Goal: Task Accomplishment & Management: Manage account settings

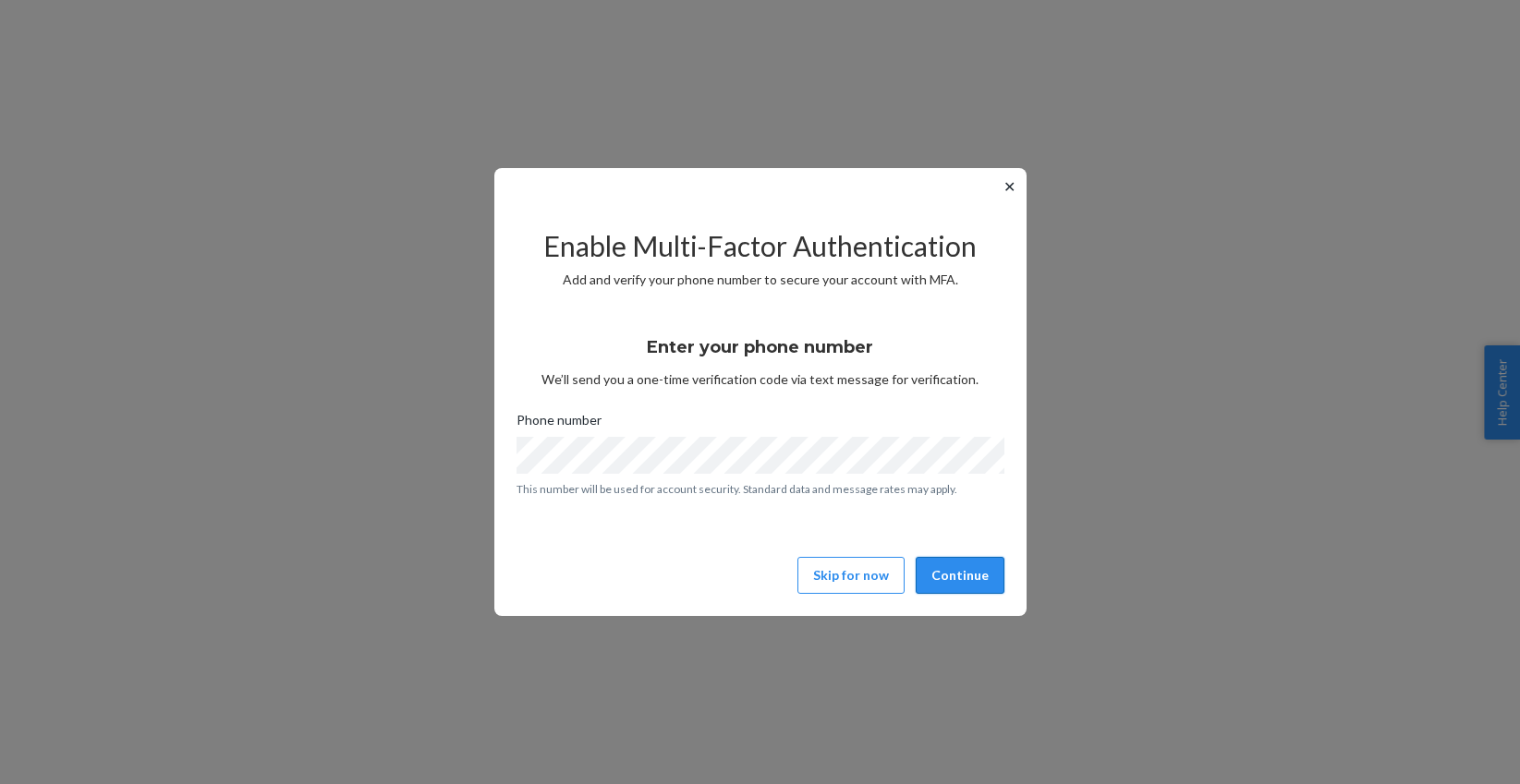
click at [966, 585] on button "Continue" at bounding box center [960, 575] width 89 height 37
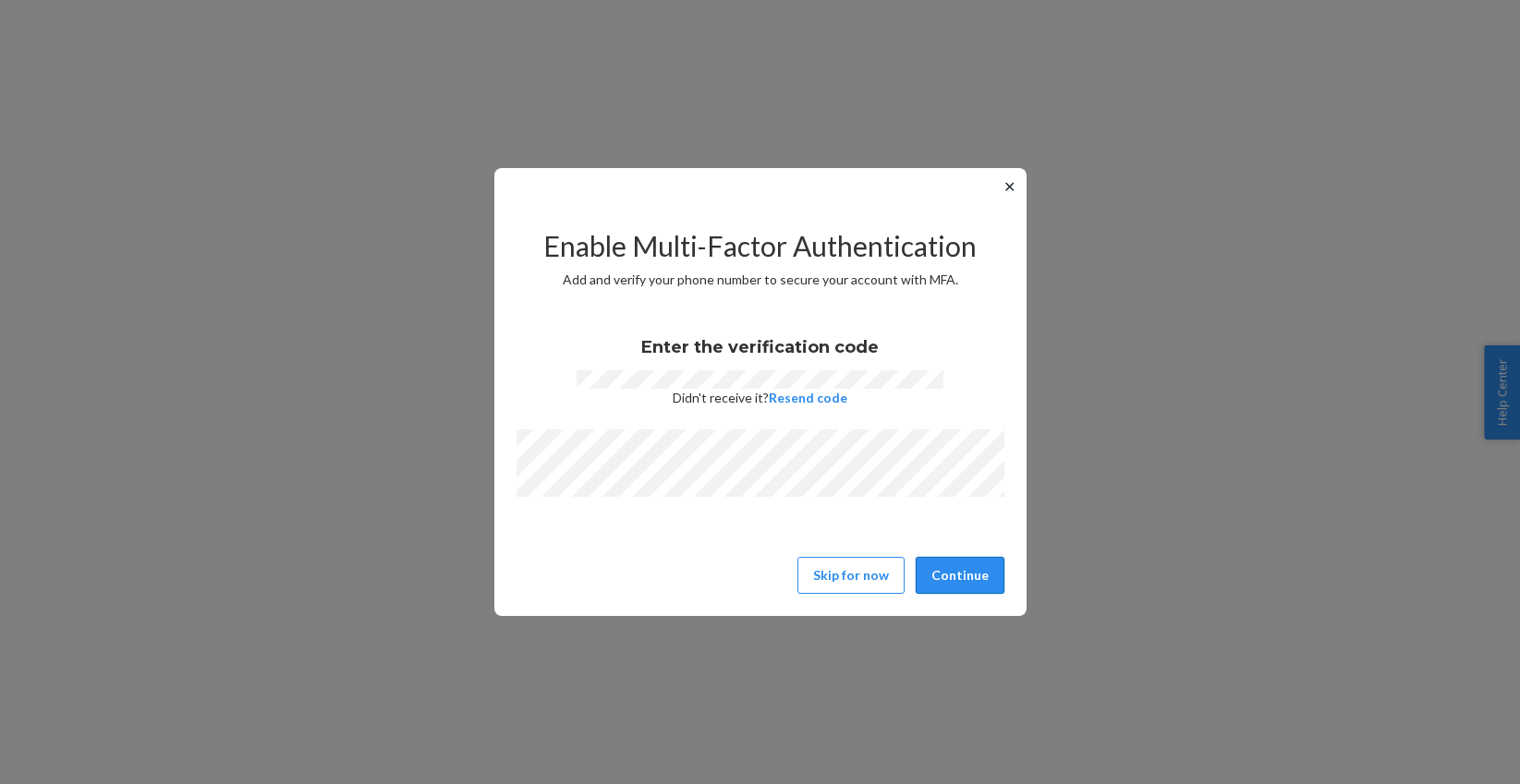
click at [962, 579] on button "Continue" at bounding box center [960, 575] width 89 height 37
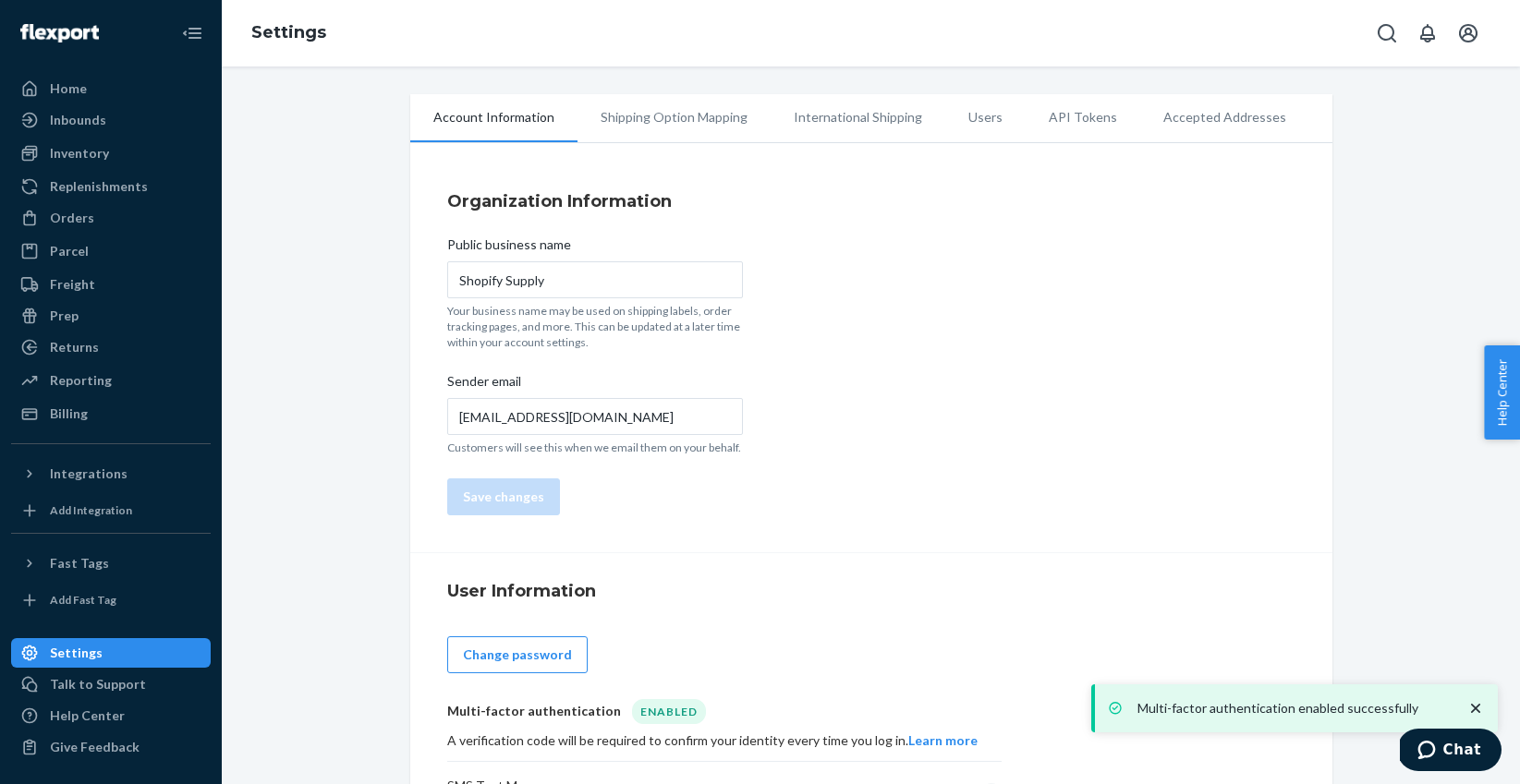
scroll to position [79, 0]
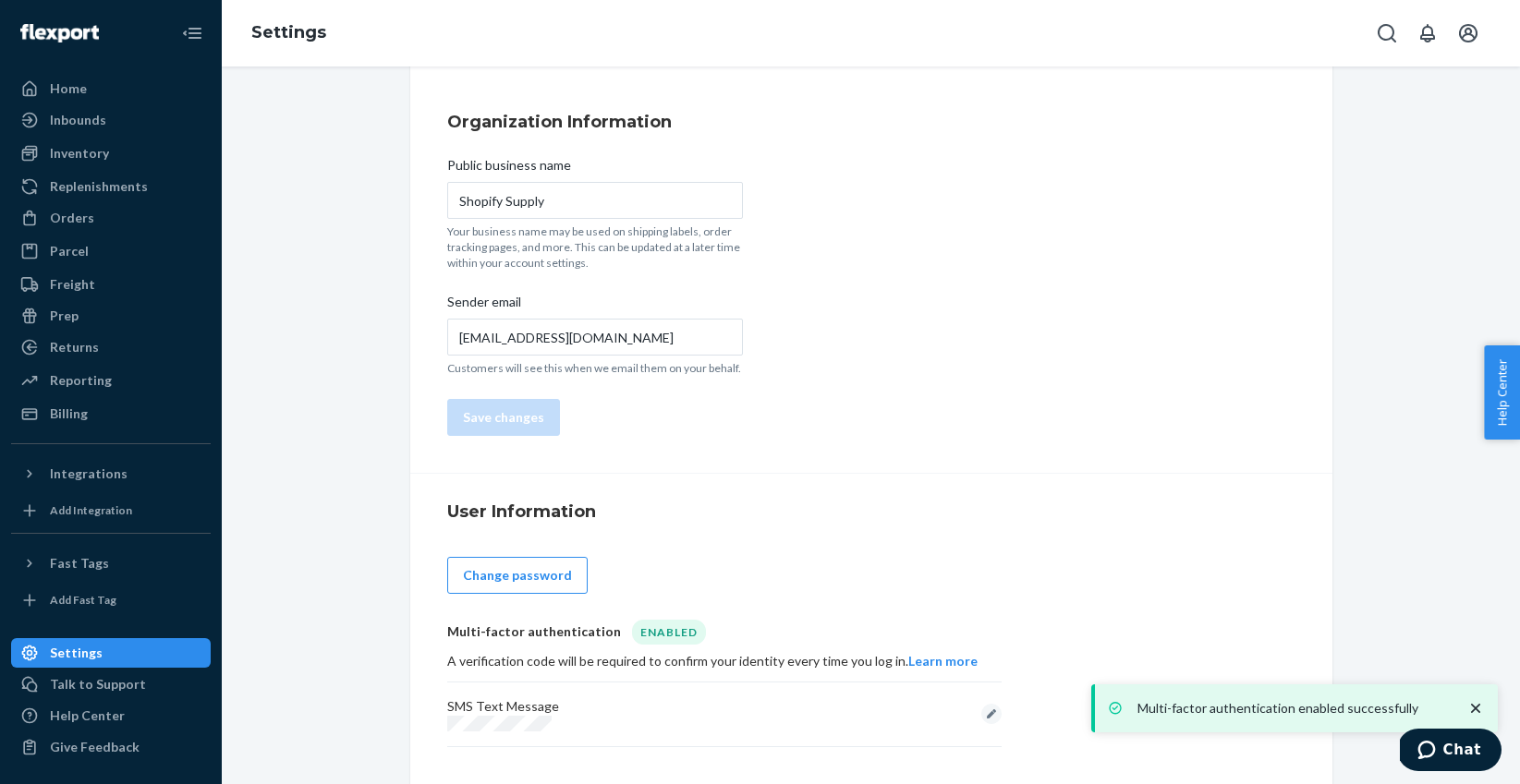
click at [1478, 707] on icon "close toast" at bounding box center [1476, 709] width 10 height 10
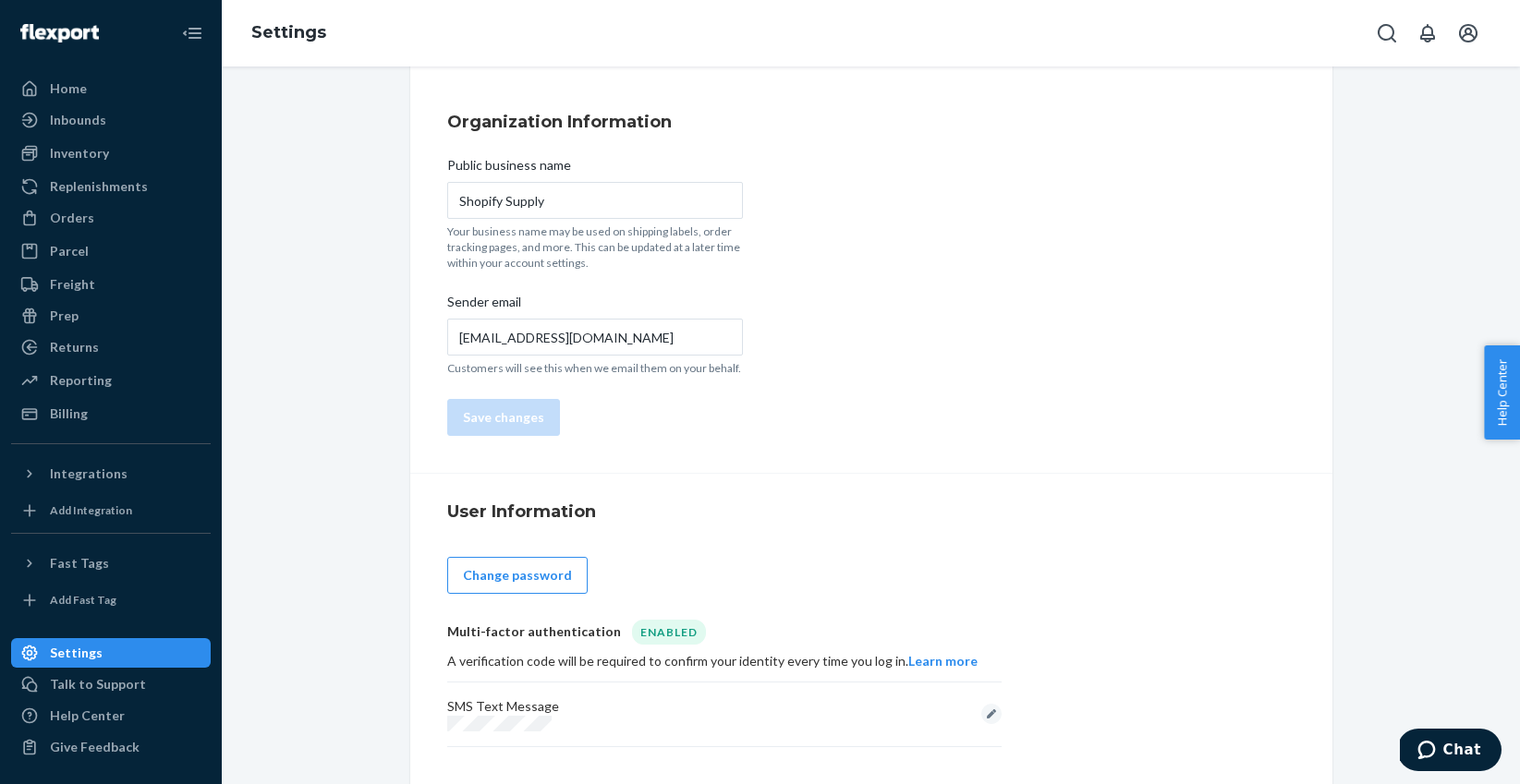
scroll to position [0, 0]
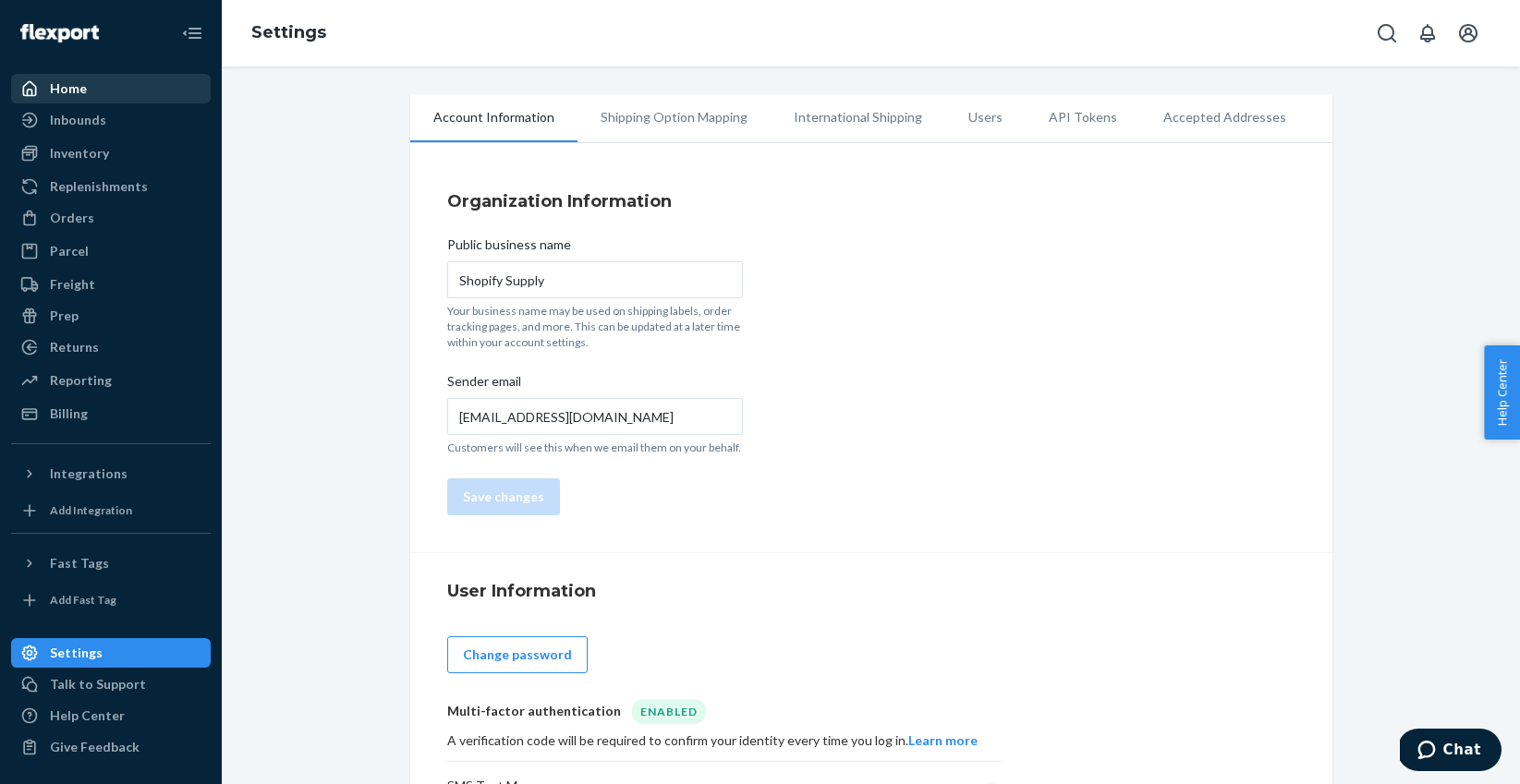
click at [92, 87] on div "Home" at bounding box center [111, 88] width 196 height 26
